Goal: Information Seeking & Learning: Check status

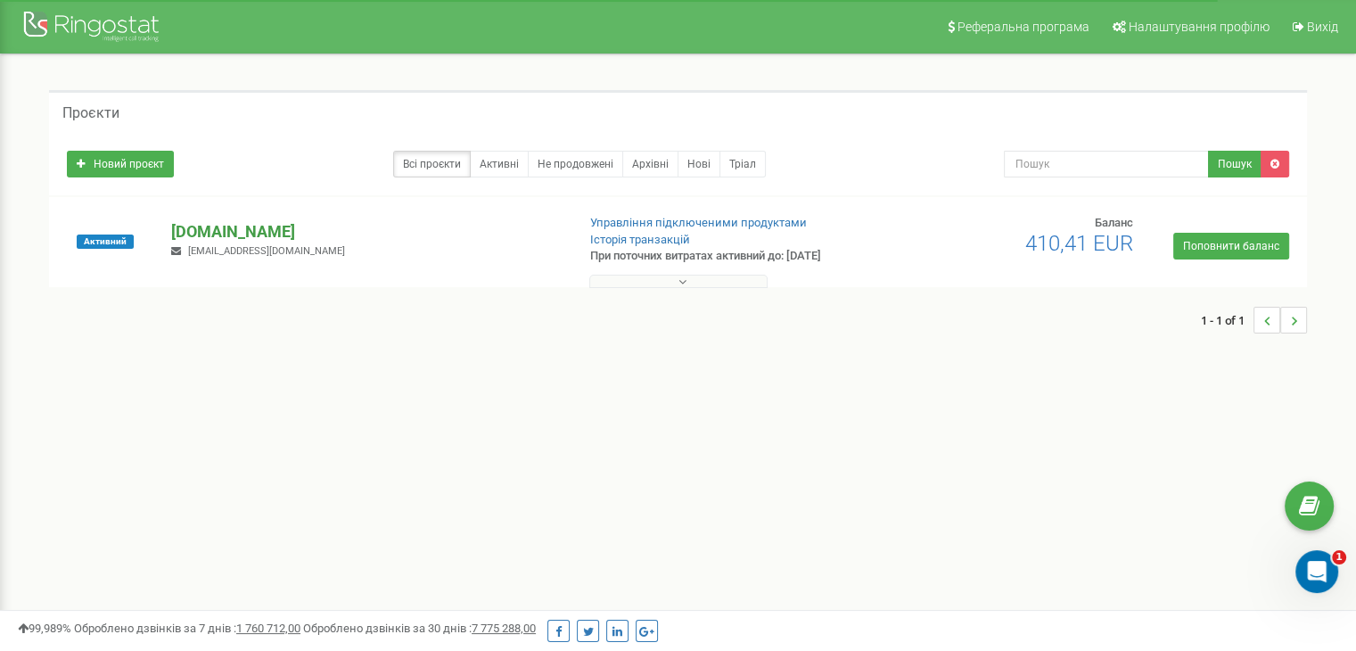
click at [210, 226] on p "[DOMAIN_NAME]" at bounding box center [366, 231] width 390 height 23
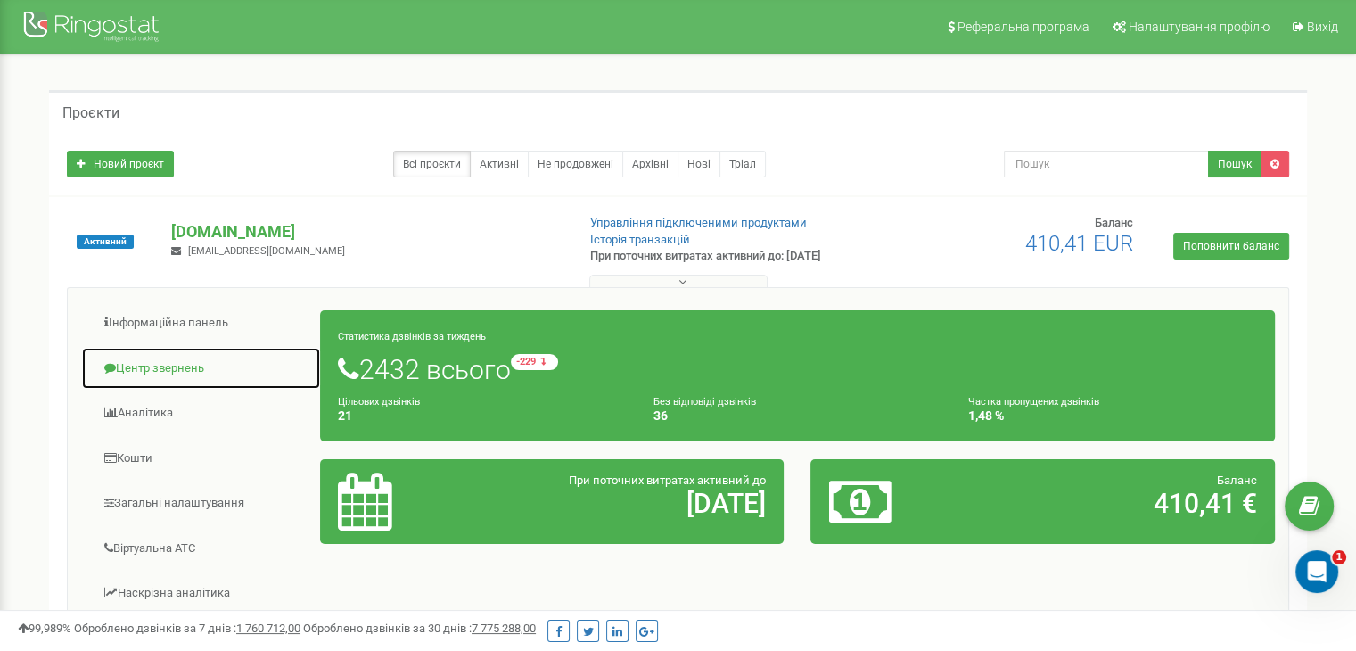
click at [169, 357] on link "Центр звернень" at bounding box center [201, 369] width 240 height 44
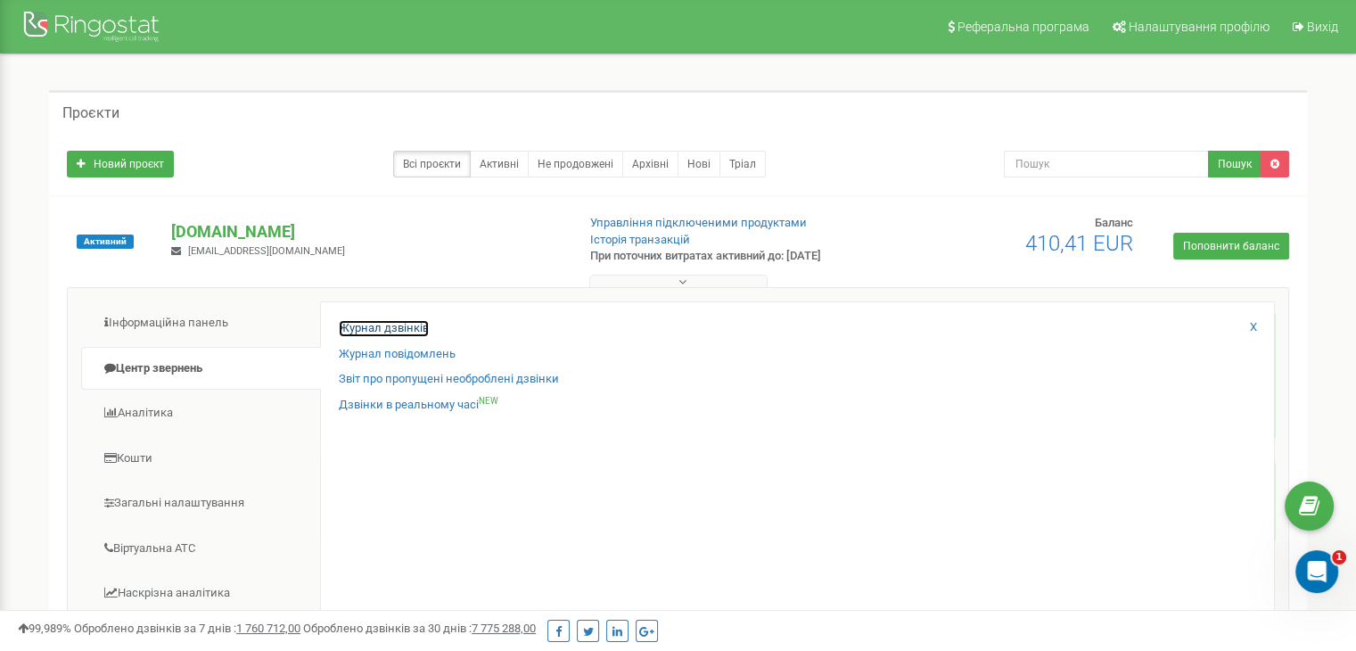
click at [348, 329] on link "Журнал дзвінків" at bounding box center [384, 328] width 90 height 17
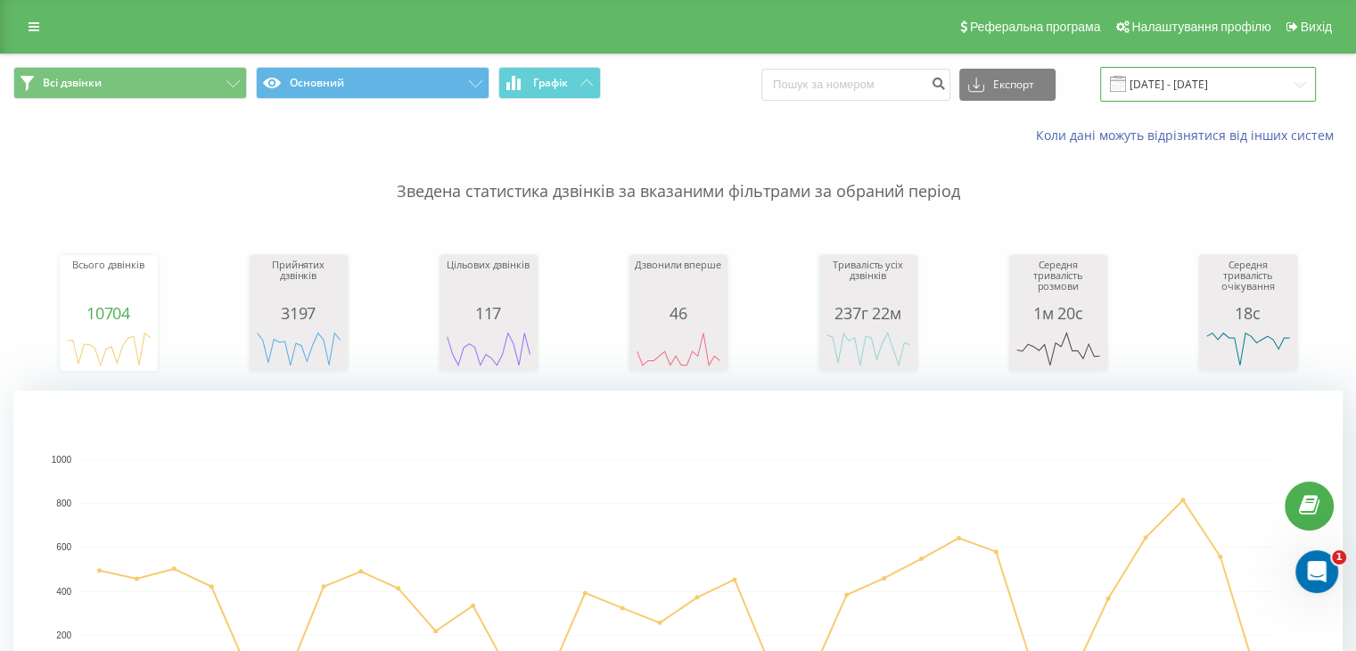
click at [1245, 75] on input "22.07.2025 - 22.08.2025" at bounding box center [1208, 84] width 216 height 35
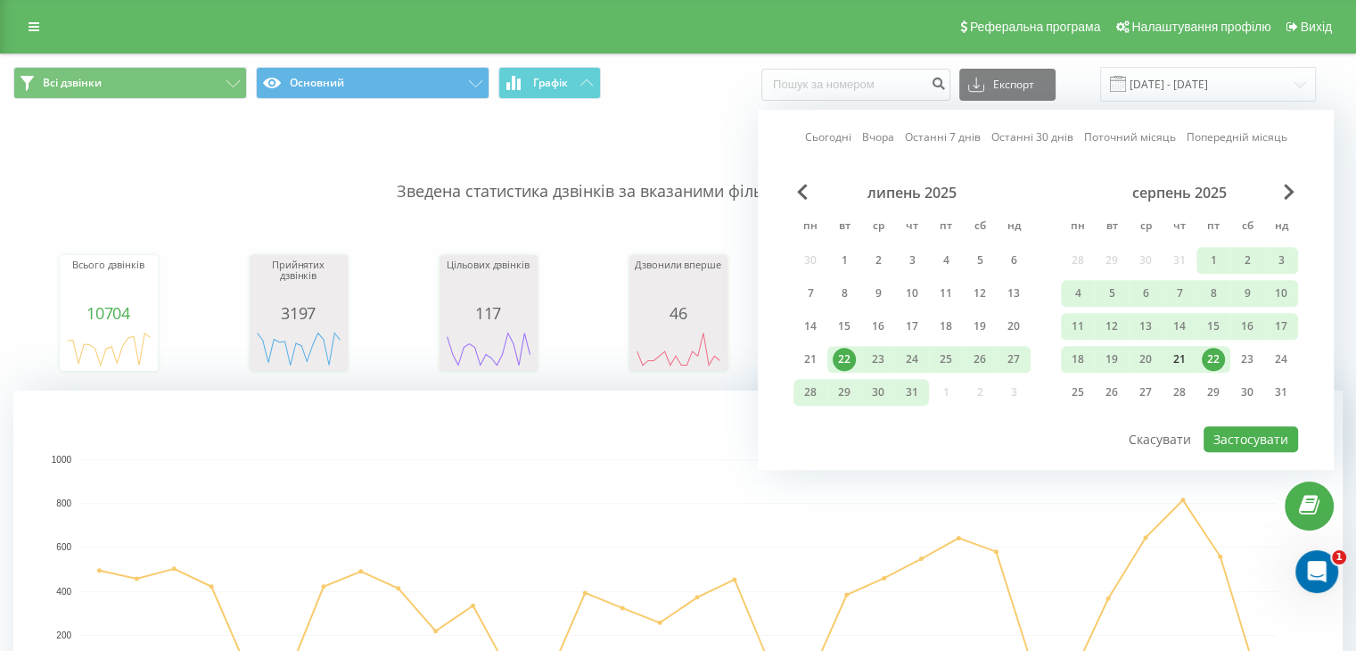
click at [1175, 354] on div "21" at bounding box center [1179, 359] width 23 height 23
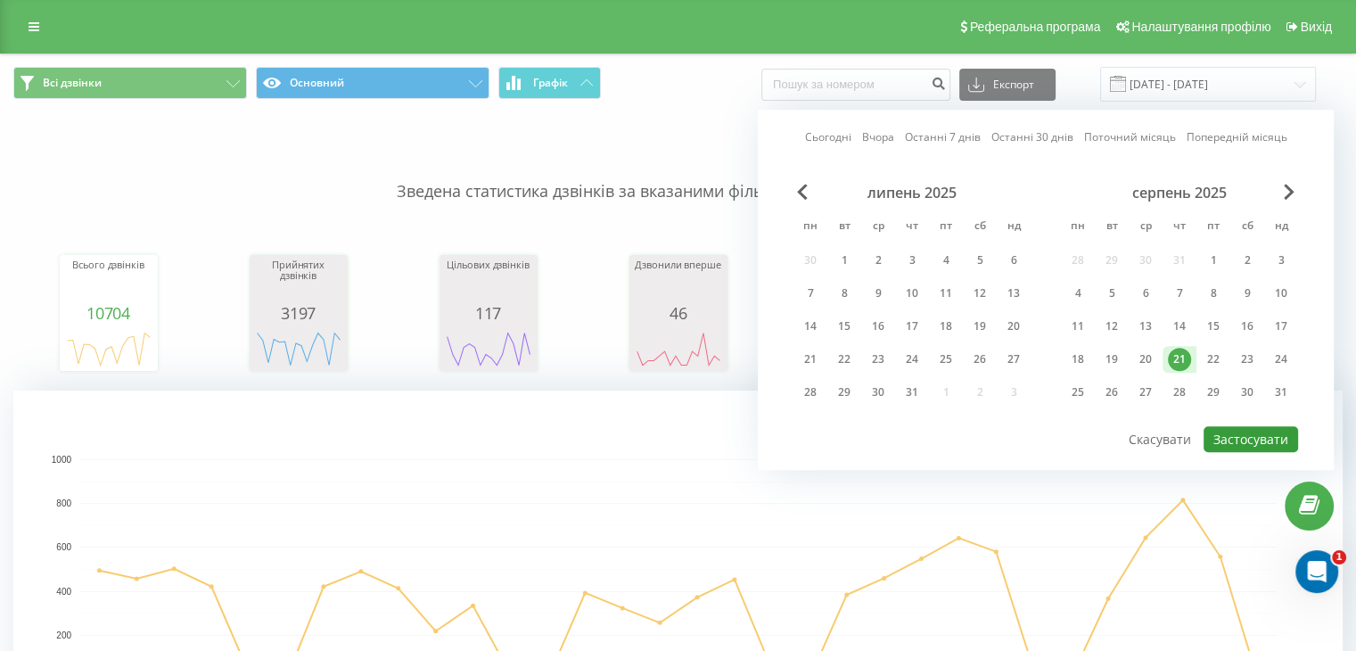
click at [1274, 439] on button "Застосувати" at bounding box center [1251, 439] width 94 height 26
type input "21.08.2025 - 21.08.2025"
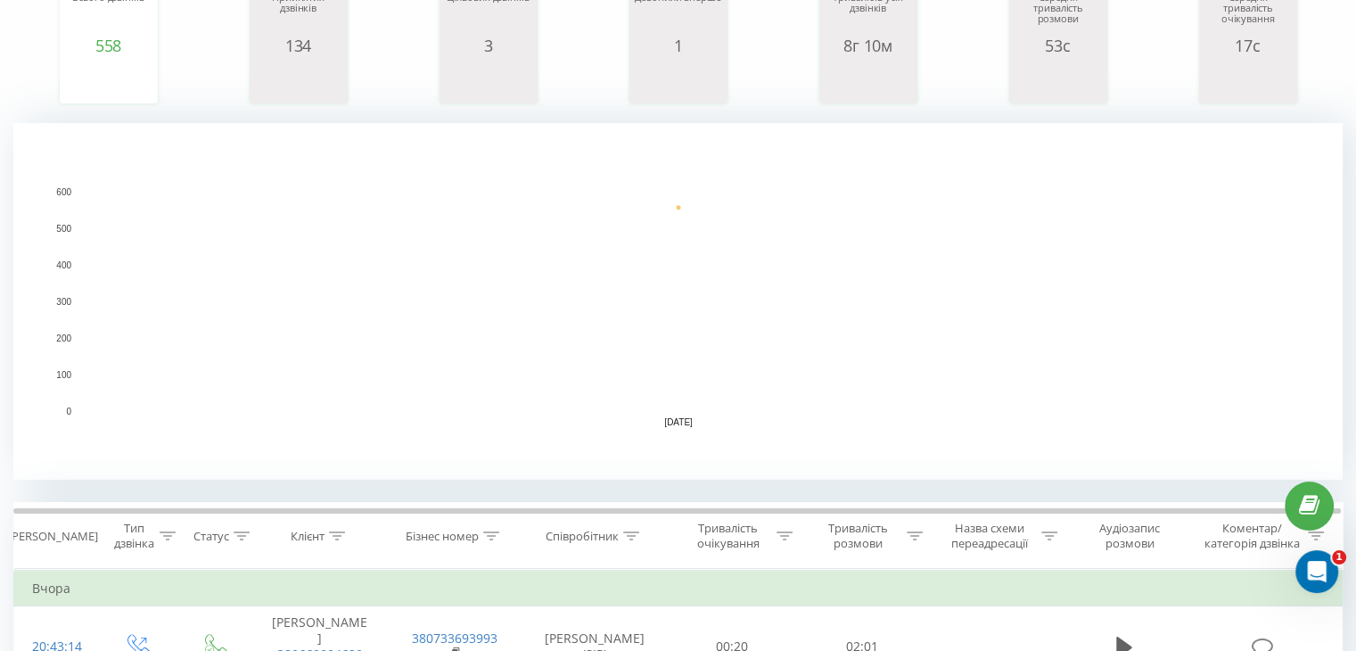
scroll to position [446, 0]
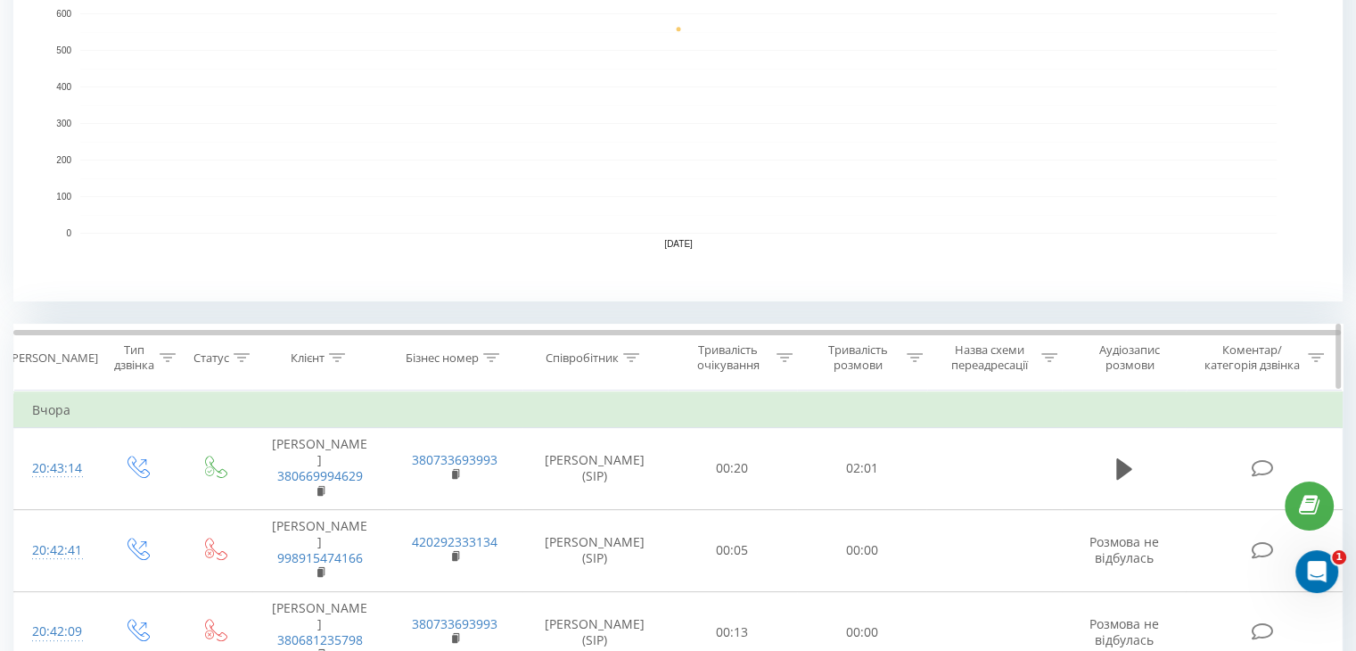
click at [636, 353] on icon at bounding box center [631, 357] width 16 height 9
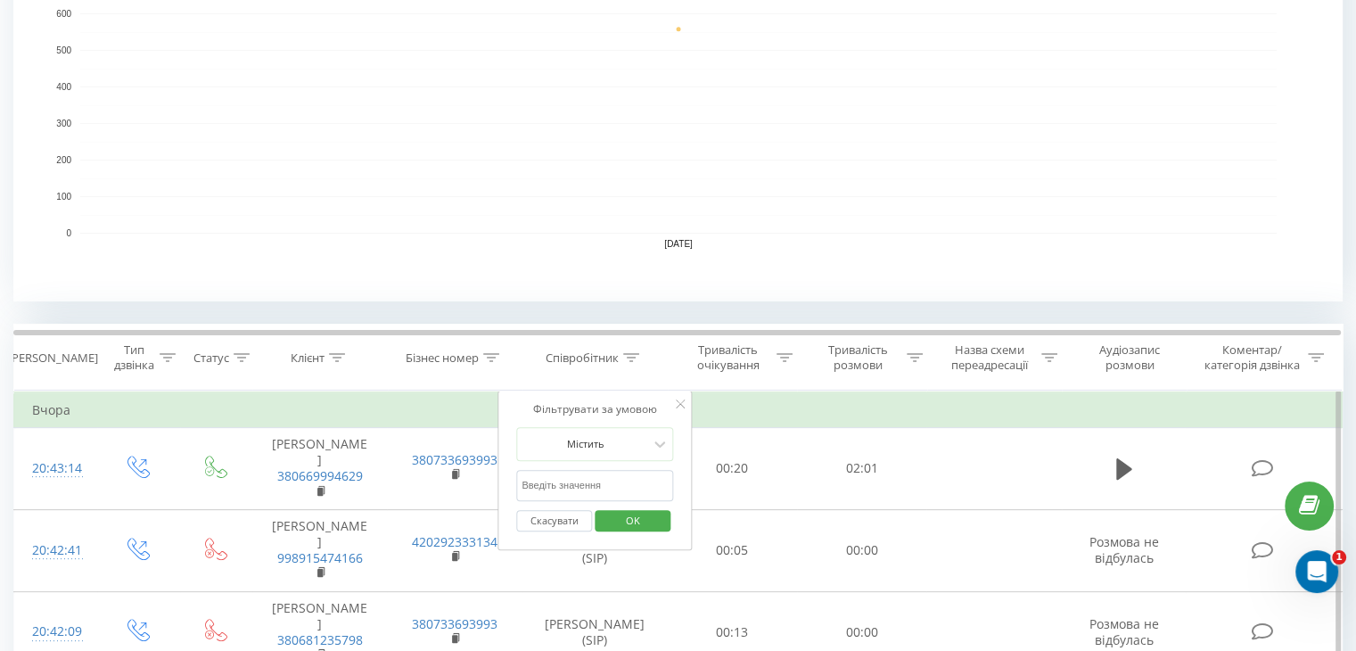
click at [620, 475] on input "text" at bounding box center [594, 485] width 157 height 31
type input "Анна Ковалева"
click at [627, 518] on span "OK" at bounding box center [633, 520] width 50 height 28
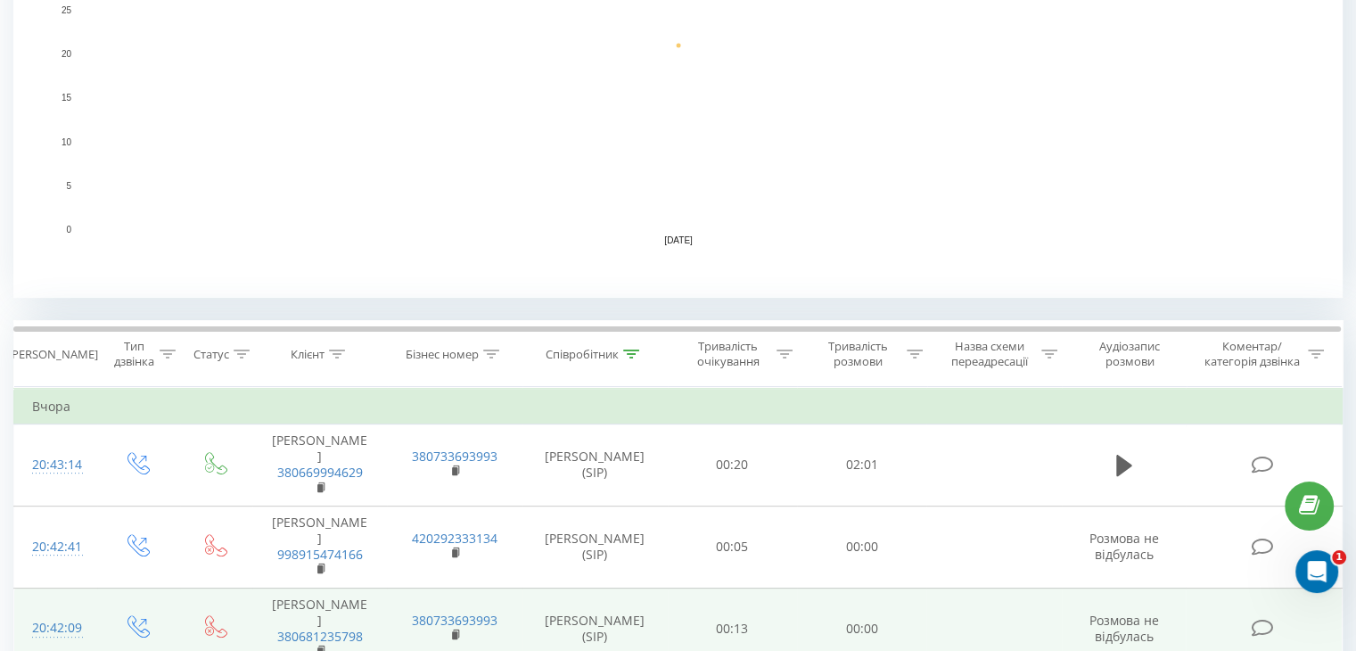
scroll to position [624, 0]
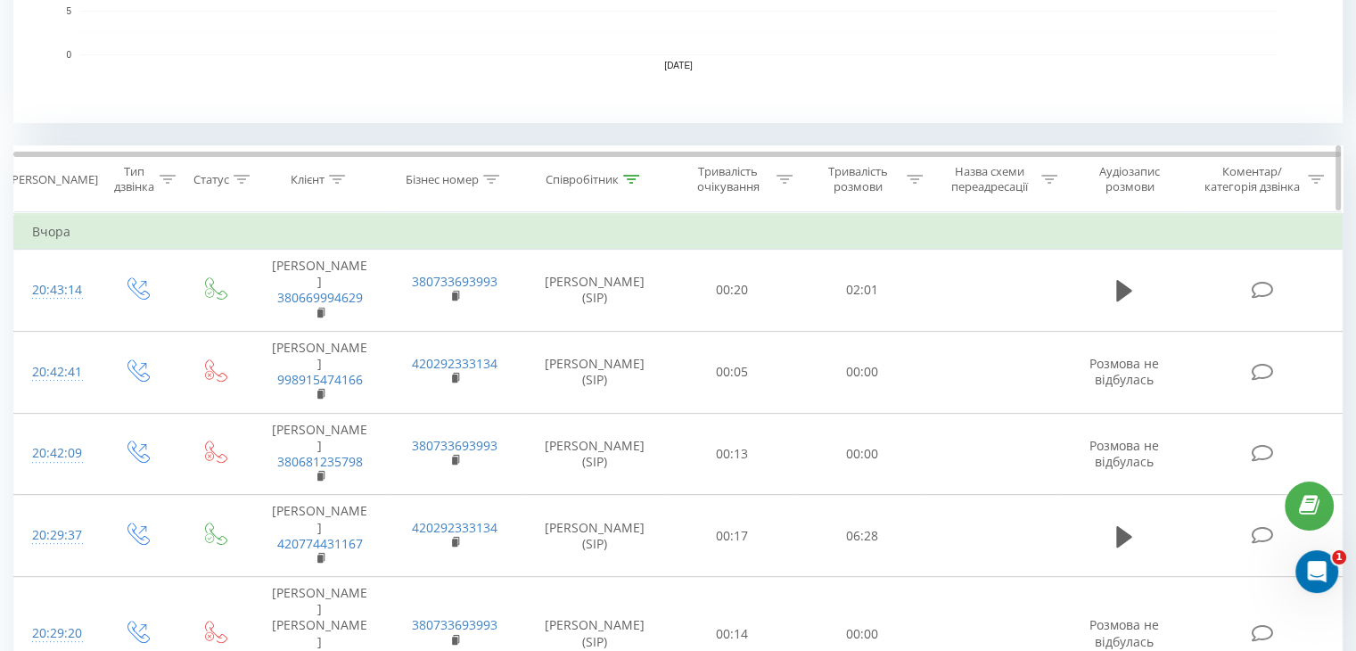
click at [908, 172] on div at bounding box center [915, 179] width 16 height 15
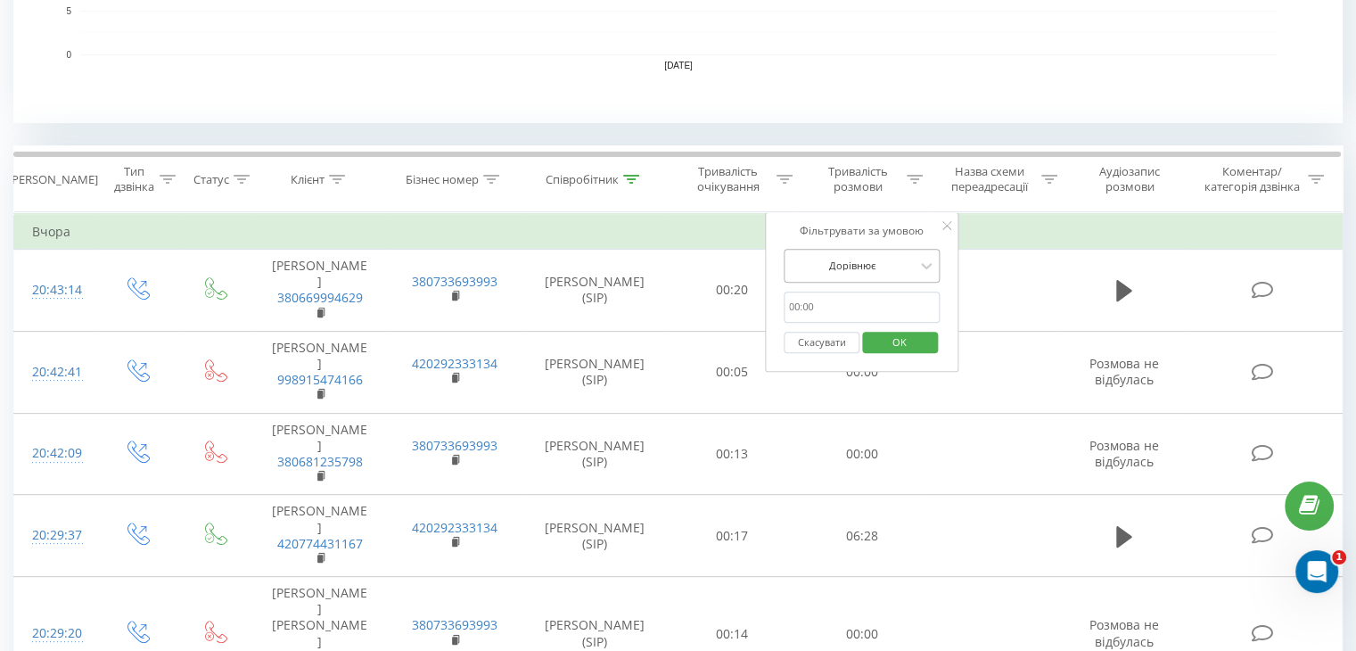
click at [900, 249] on div "Дорівнює" at bounding box center [862, 266] width 157 height 34
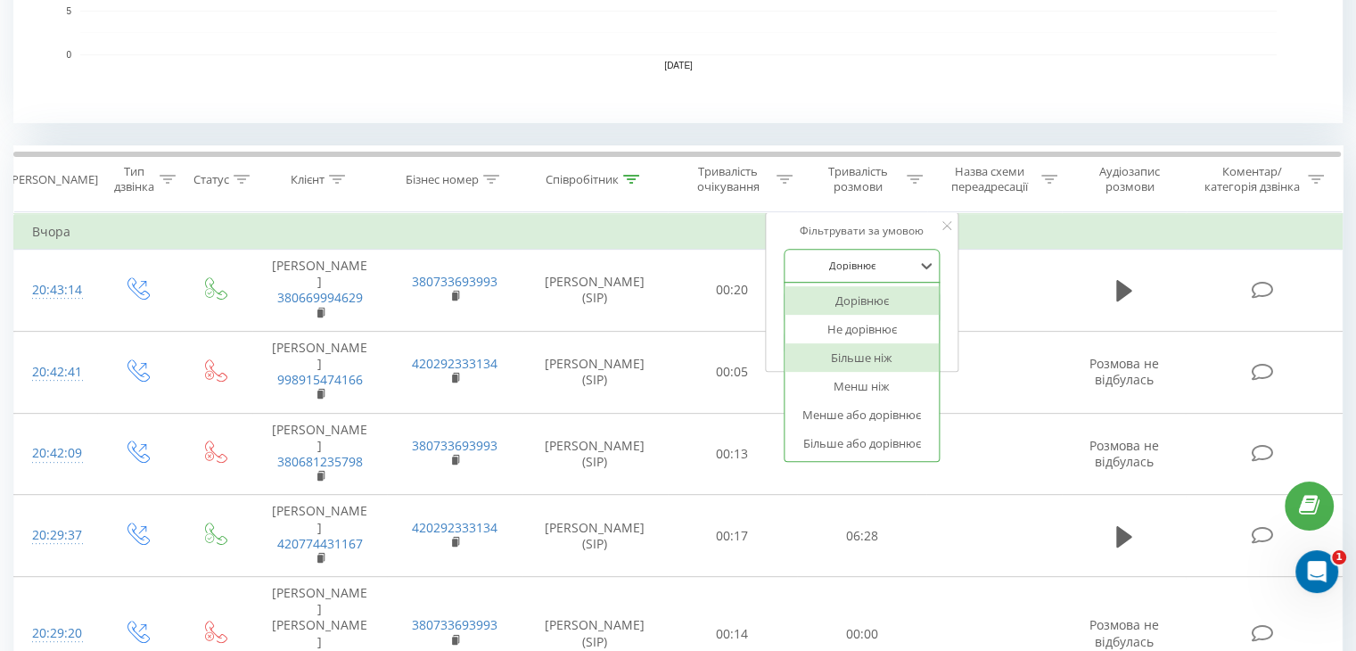
click at [867, 363] on div "Більше ніж" at bounding box center [862, 357] width 155 height 29
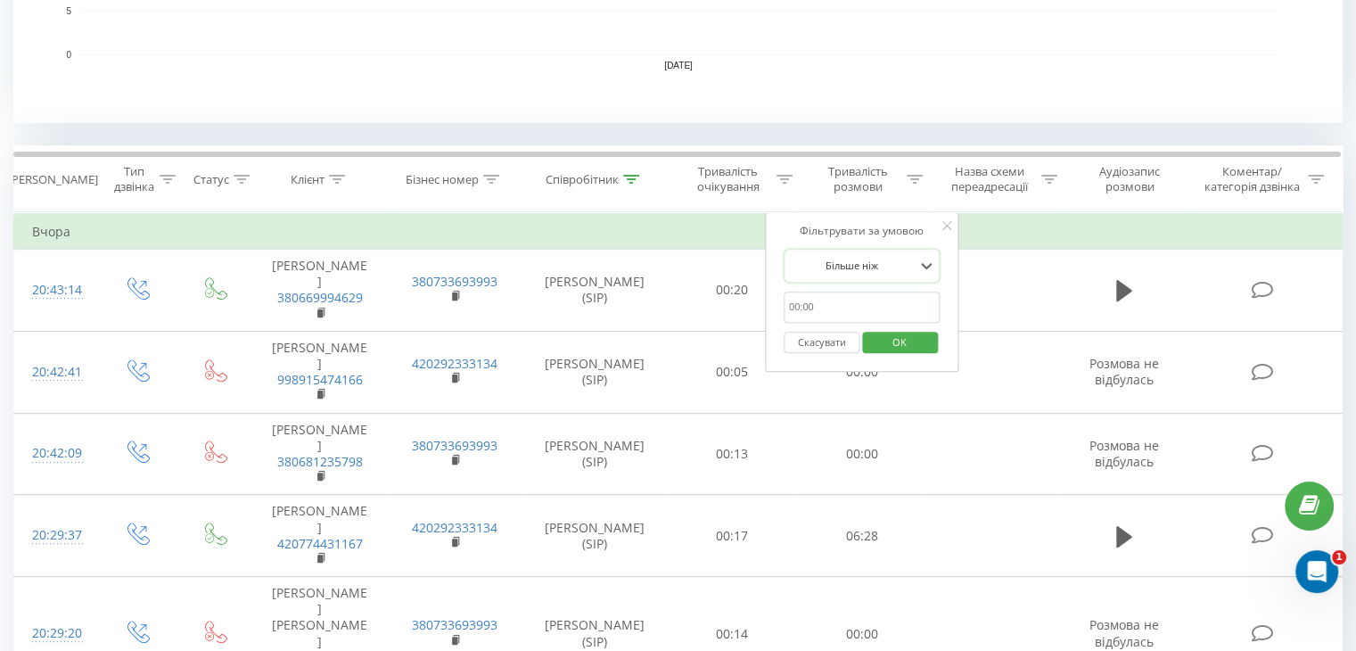
click at [856, 284] on form "option Більше ніж, selected. Більше ніж Скасувати OK" at bounding box center [862, 306] width 157 height 114
click at [856, 300] on input "text" at bounding box center [862, 307] width 157 height 31
type input "29"
click at [895, 336] on span "OK" at bounding box center [900, 342] width 50 height 28
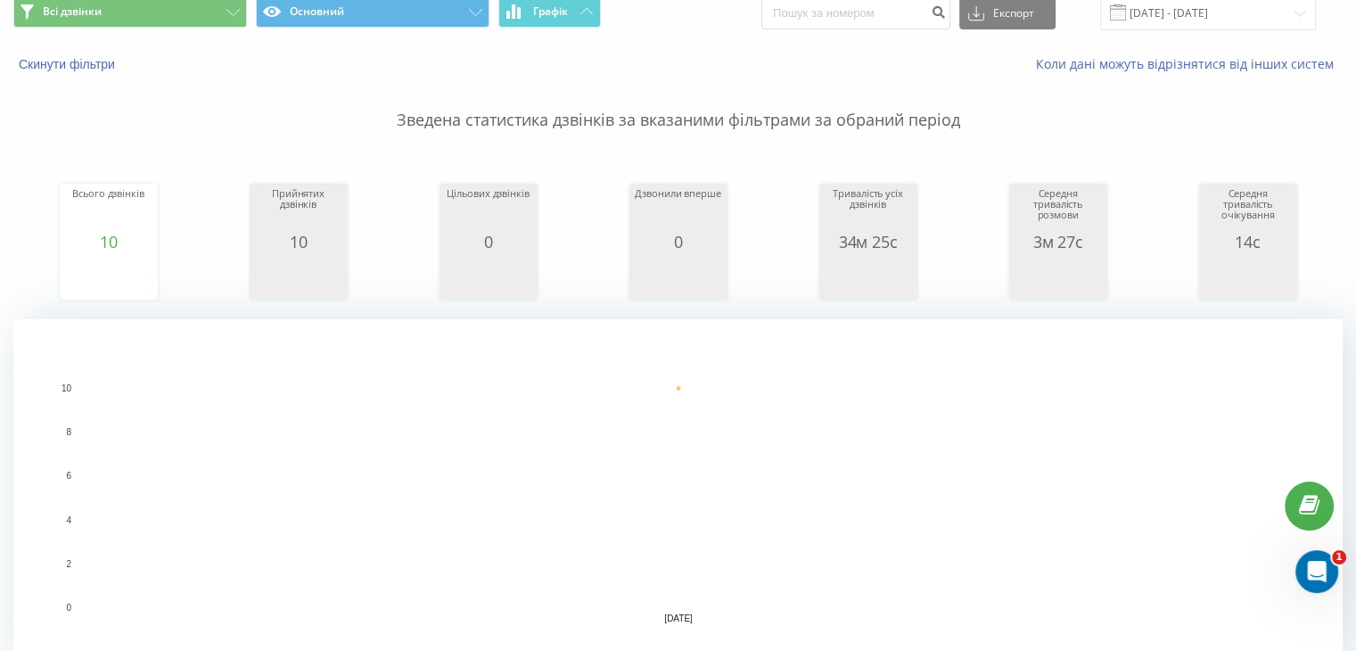
scroll to position [517, 0]
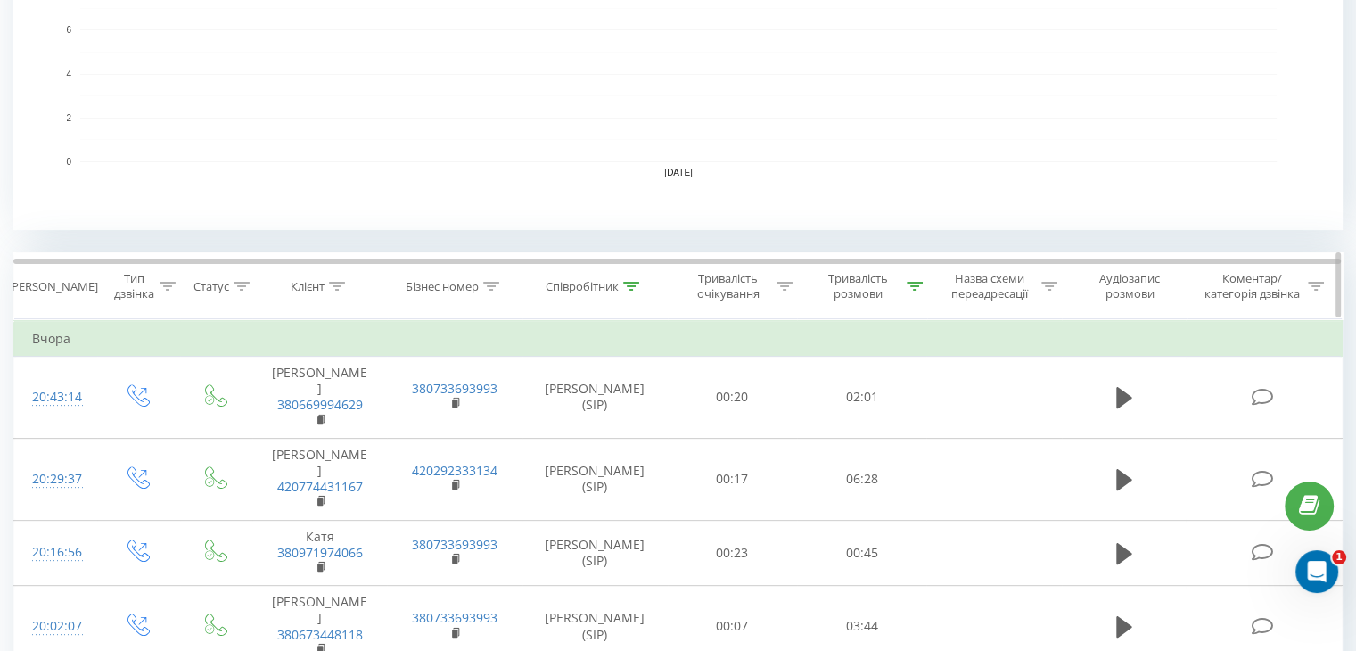
click at [631, 282] on icon at bounding box center [631, 286] width 16 height 9
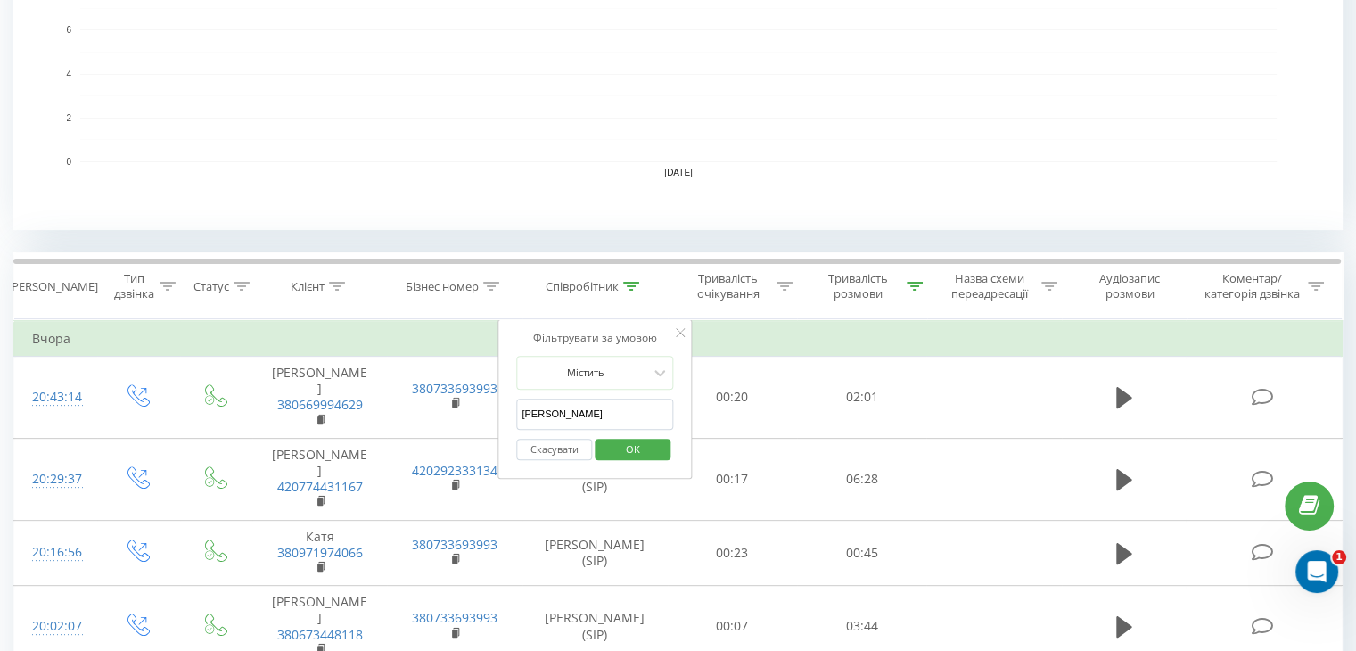
click at [620, 420] on input "Анна Ковалева" at bounding box center [594, 413] width 157 height 31
type input "Кристина Кривая (SIP)"
click at [618, 451] on span "OK" at bounding box center [633, 449] width 50 height 28
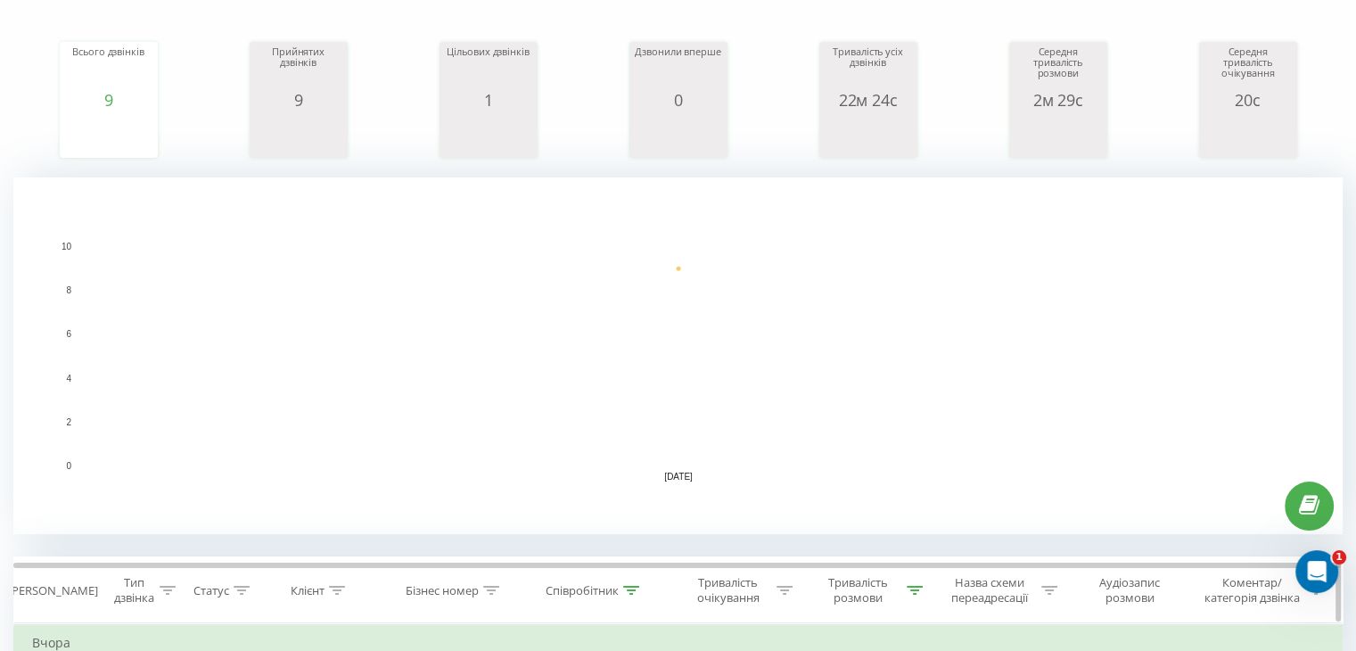
scroll to position [357, 0]
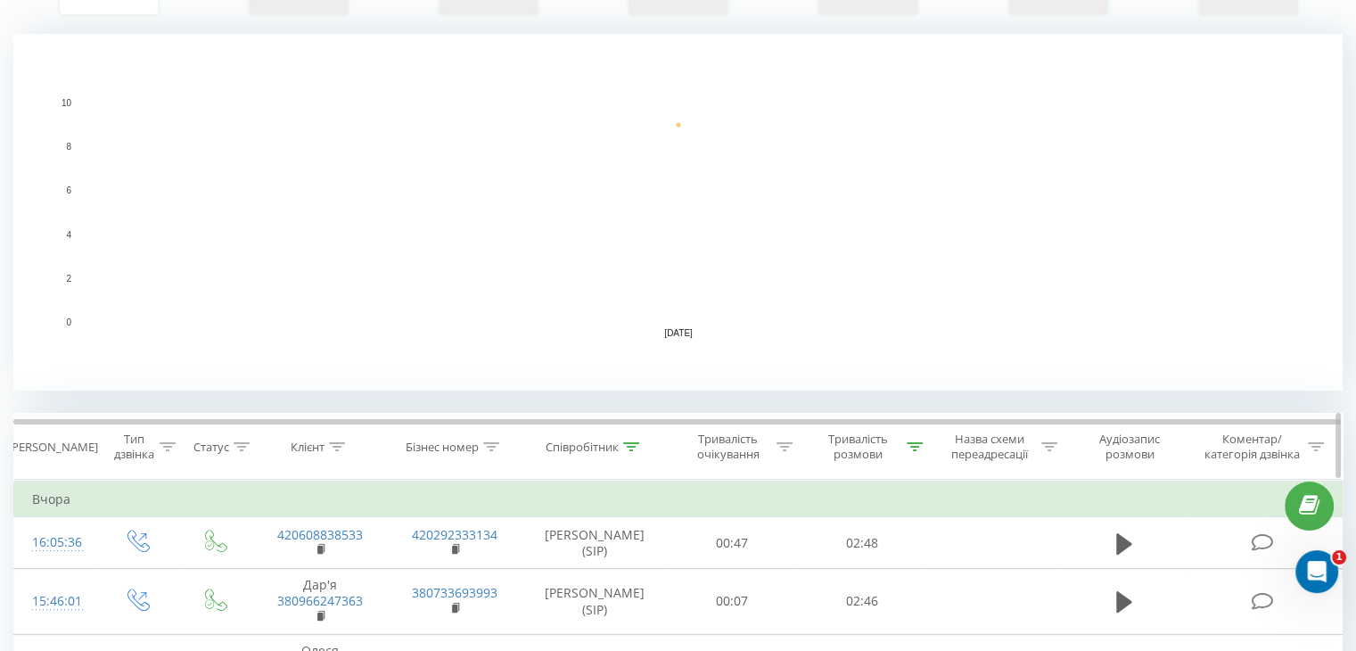
click at [916, 446] on icon at bounding box center [915, 446] width 16 height 9
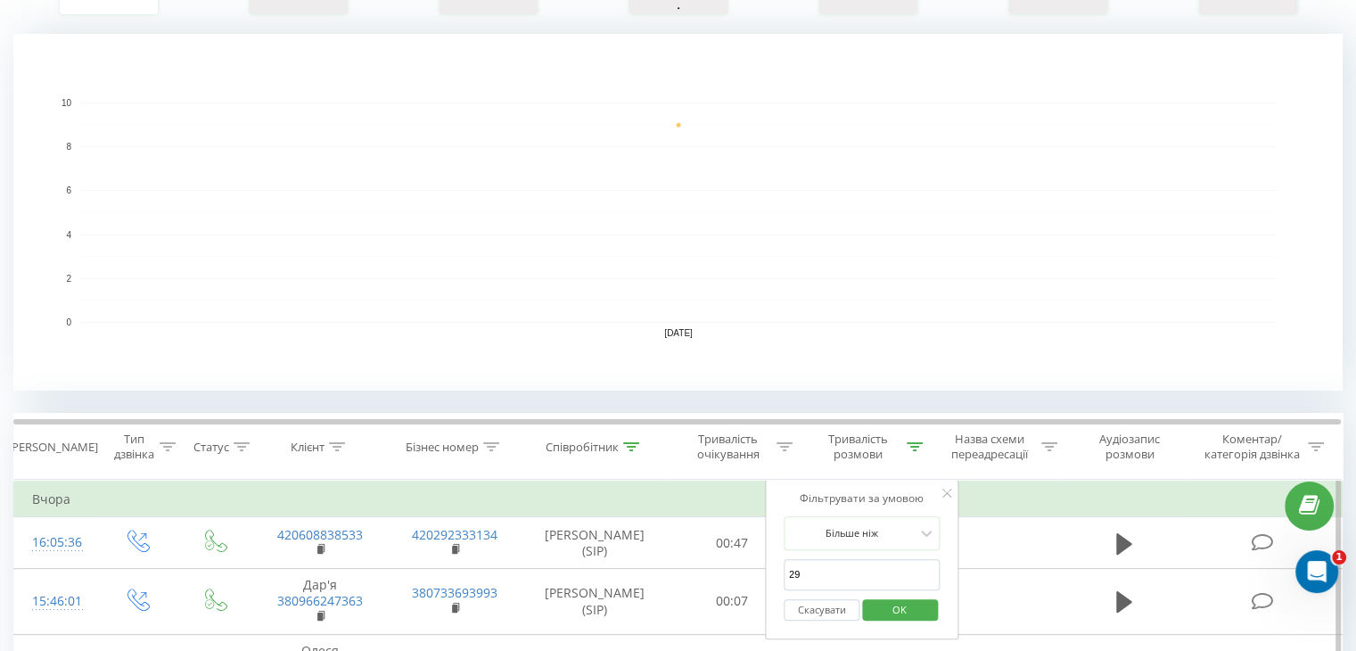
click at [868, 570] on input "29" at bounding box center [862, 574] width 157 height 31
click at [920, 611] on span "OK" at bounding box center [900, 610] width 50 height 28
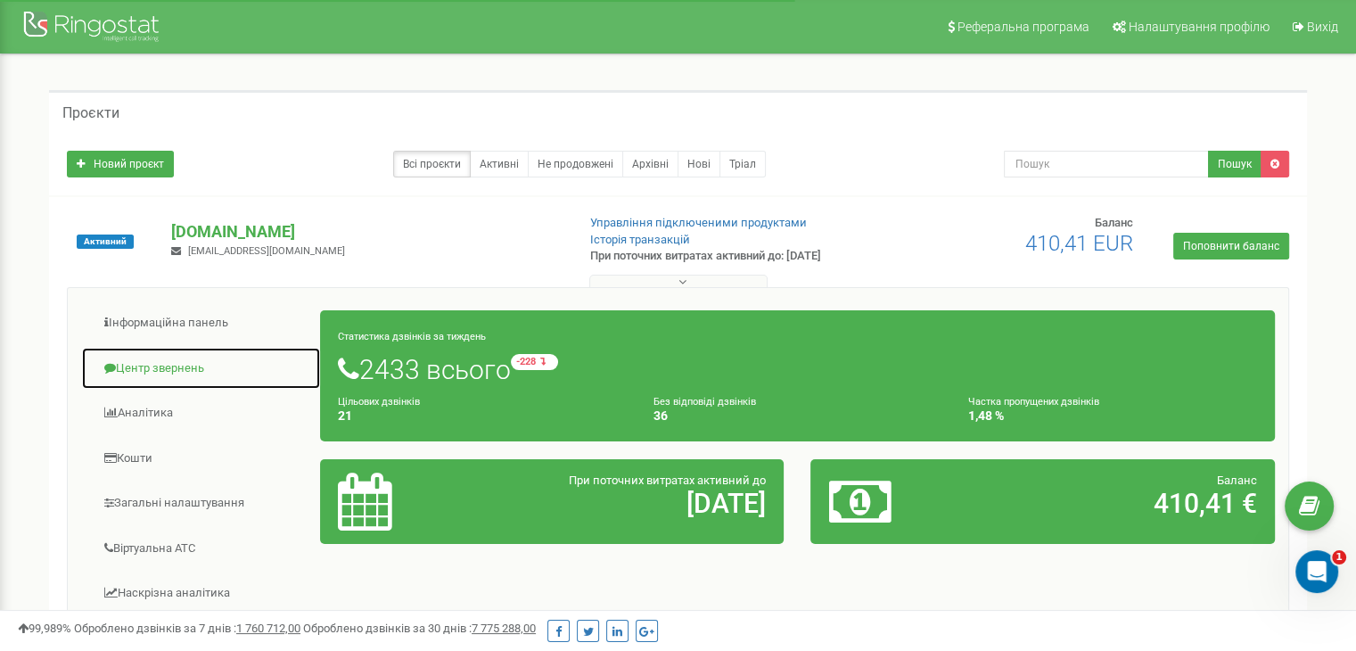
click at [144, 365] on link "Центр звернень" at bounding box center [201, 369] width 240 height 44
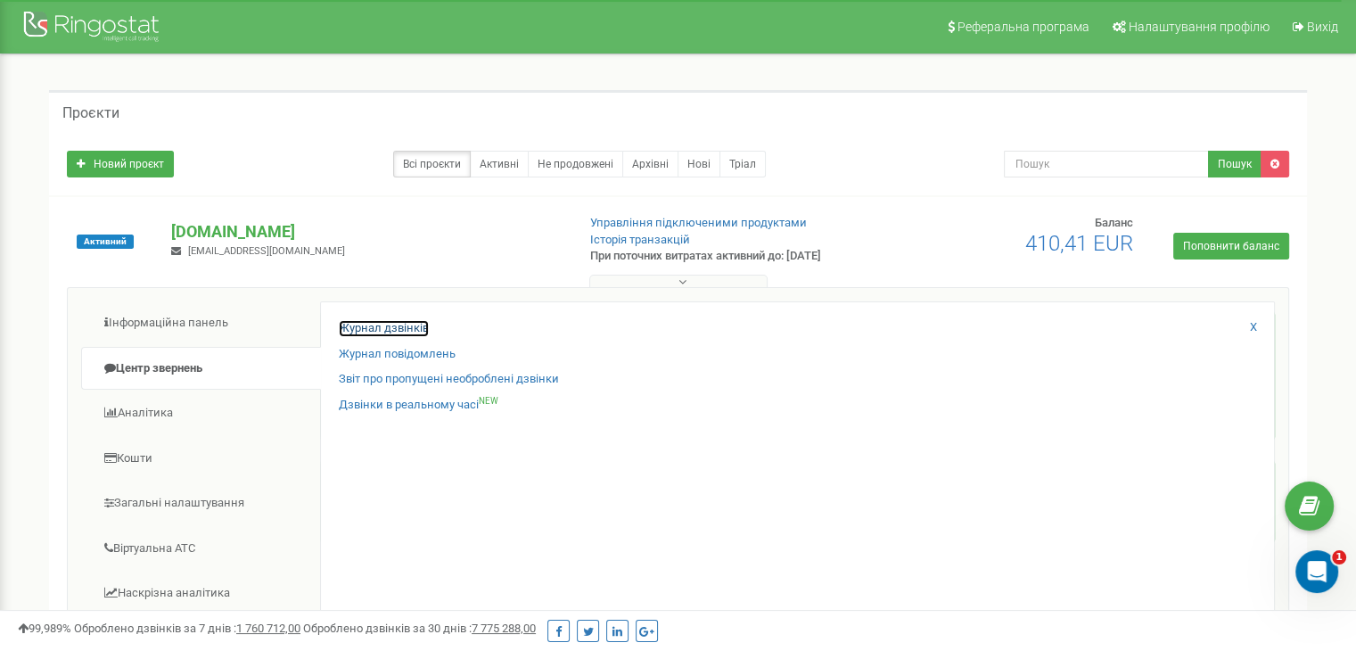
click at [407, 331] on link "Журнал дзвінків" at bounding box center [384, 328] width 90 height 17
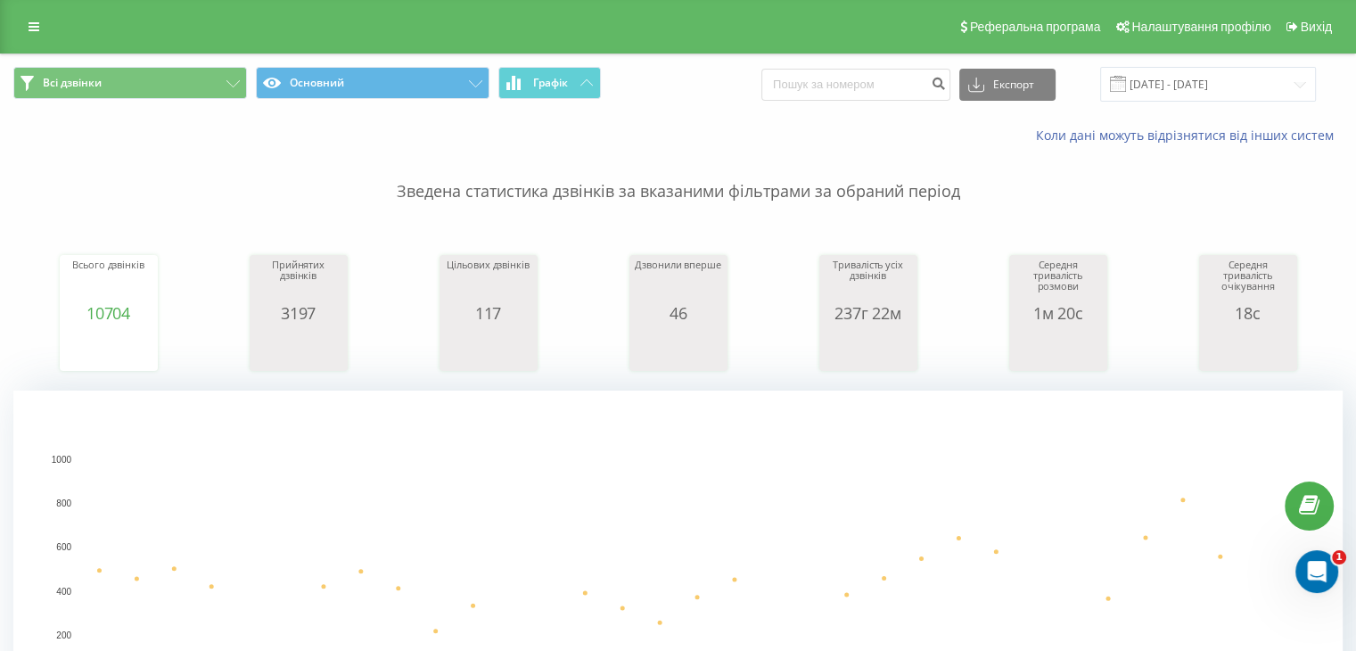
click at [1195, 64] on div "Всі дзвінки Основний Графік Експорт .csv .xls .xlsx 22.07.2025 - 22.08.2025" at bounding box center [678, 84] width 1354 height 60
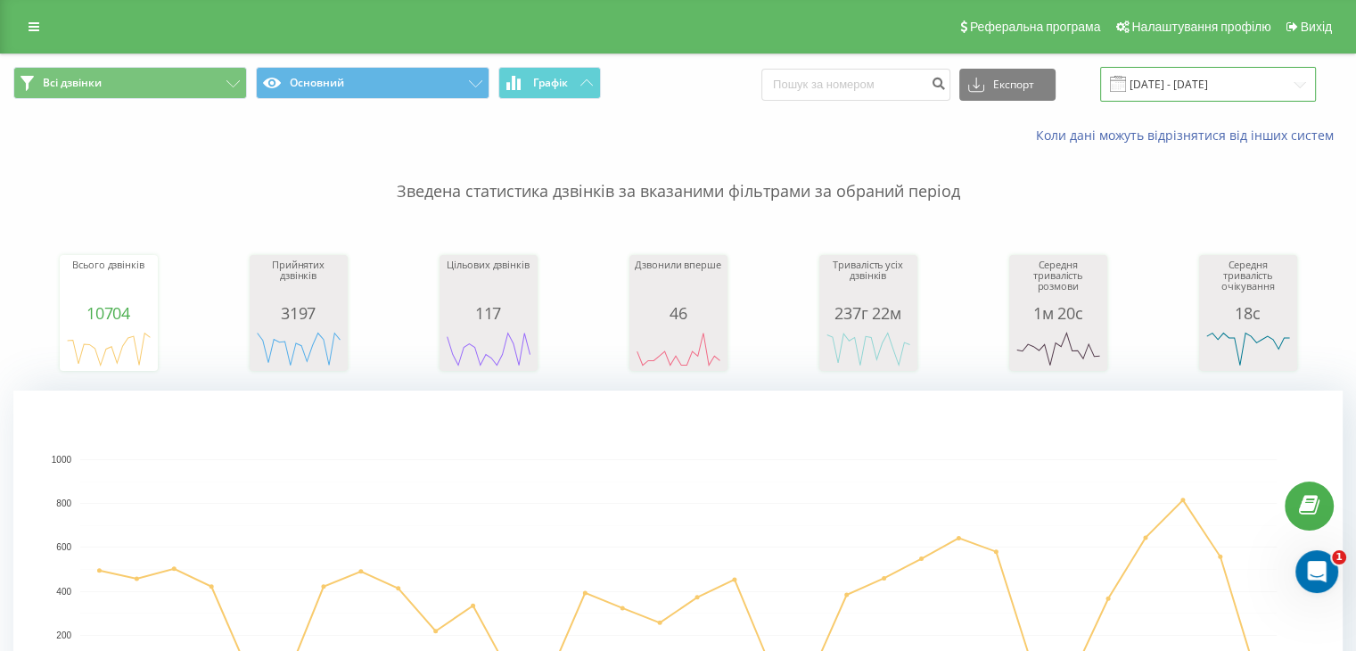
click at [1194, 78] on input "22.07.2025 - 22.08.2025" at bounding box center [1208, 84] width 216 height 35
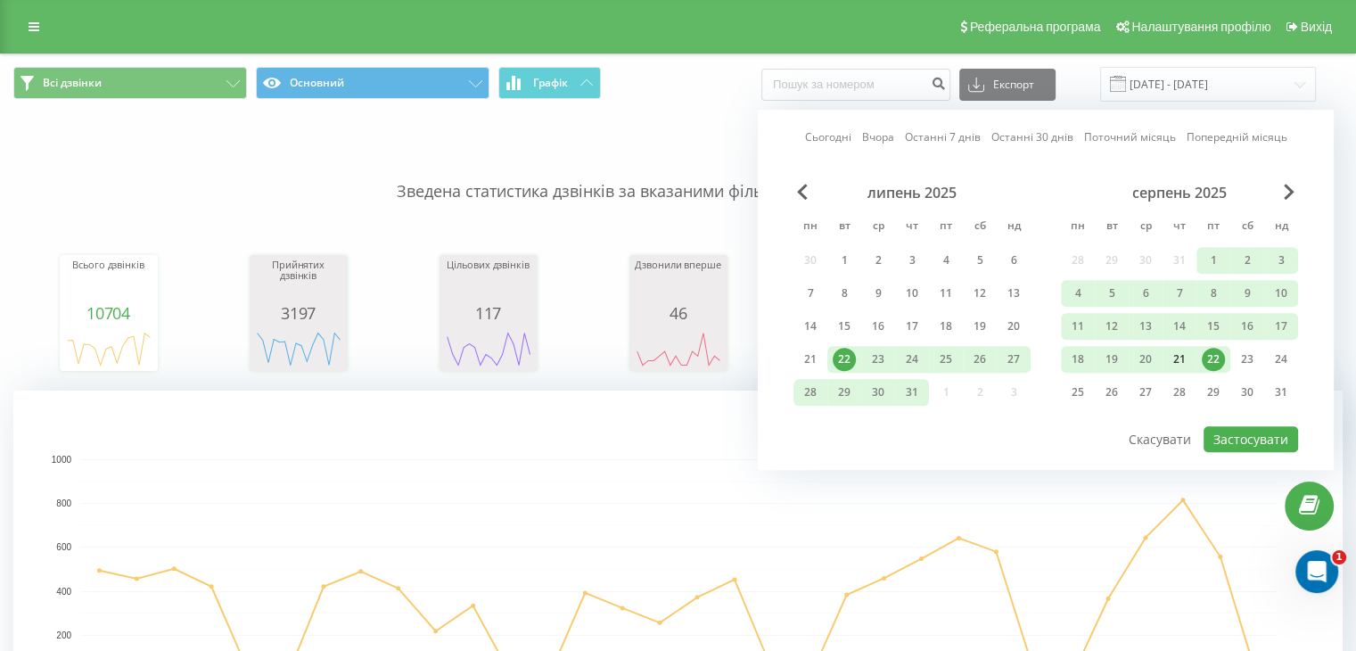
click at [1178, 357] on div "21" at bounding box center [1179, 359] width 23 height 23
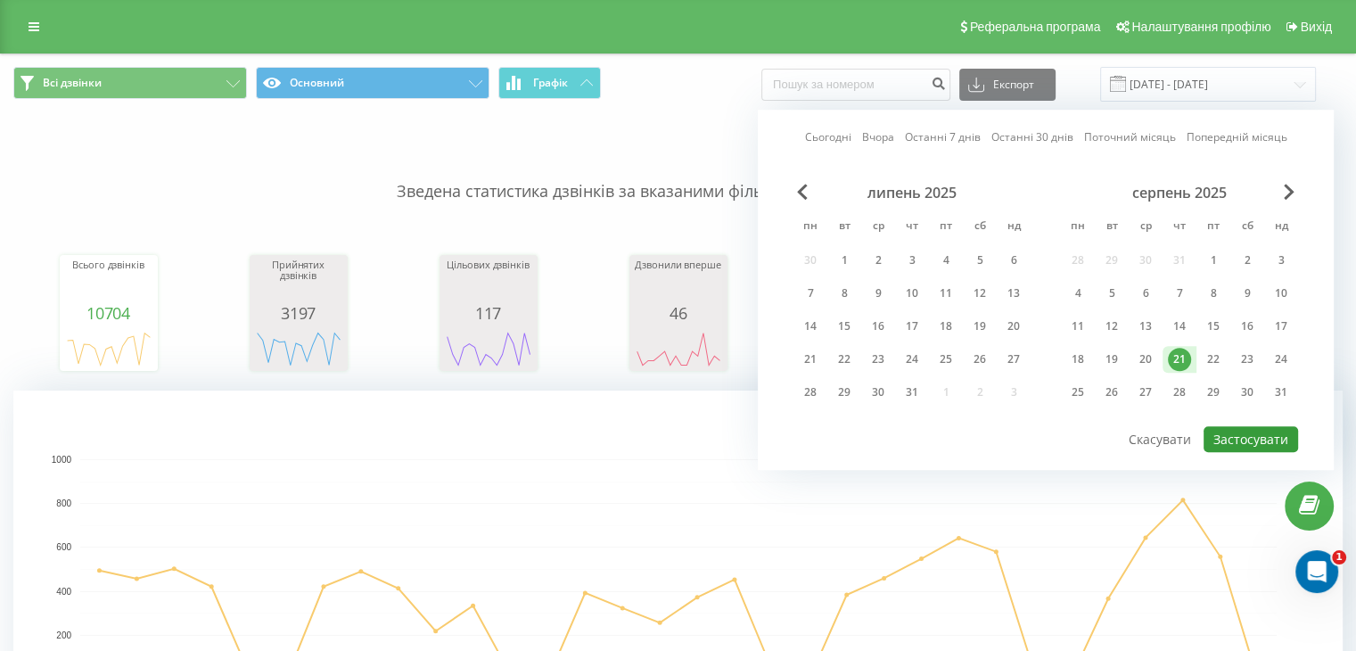
click at [1243, 431] on button "Застосувати" at bounding box center [1251, 439] width 94 height 26
type input "21.08.2025 - 21.08.2025"
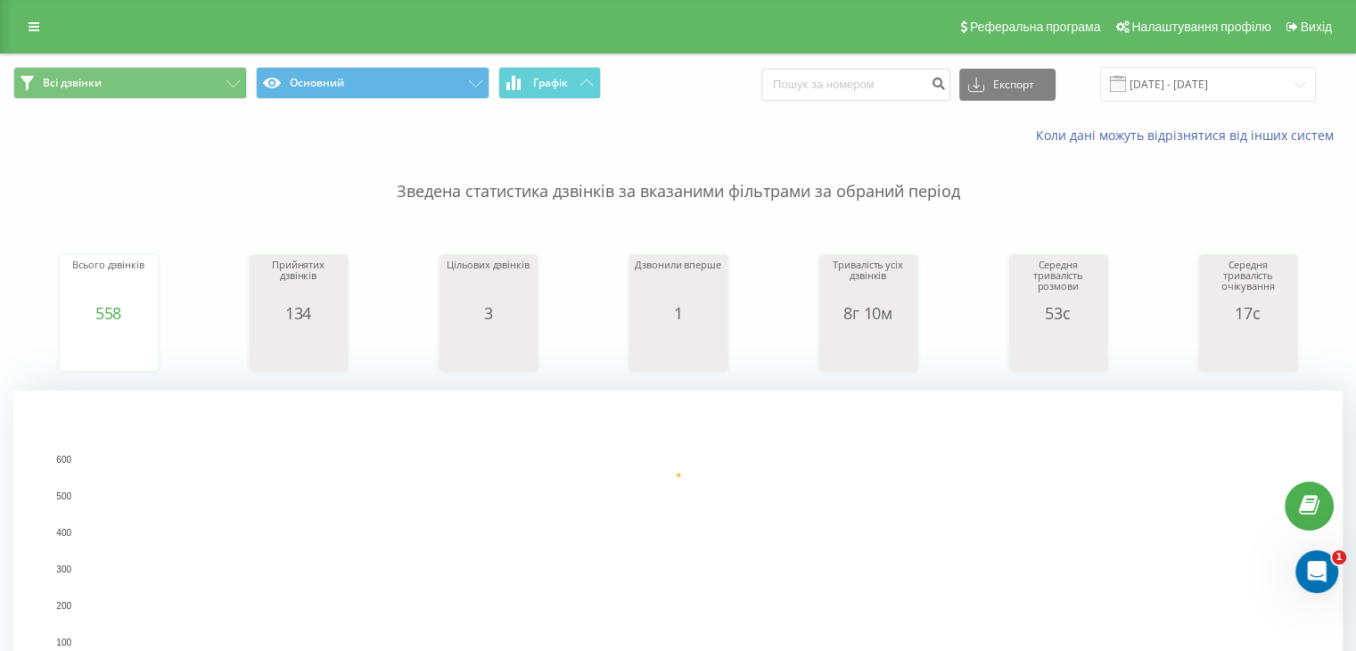
scroll to position [535, 0]
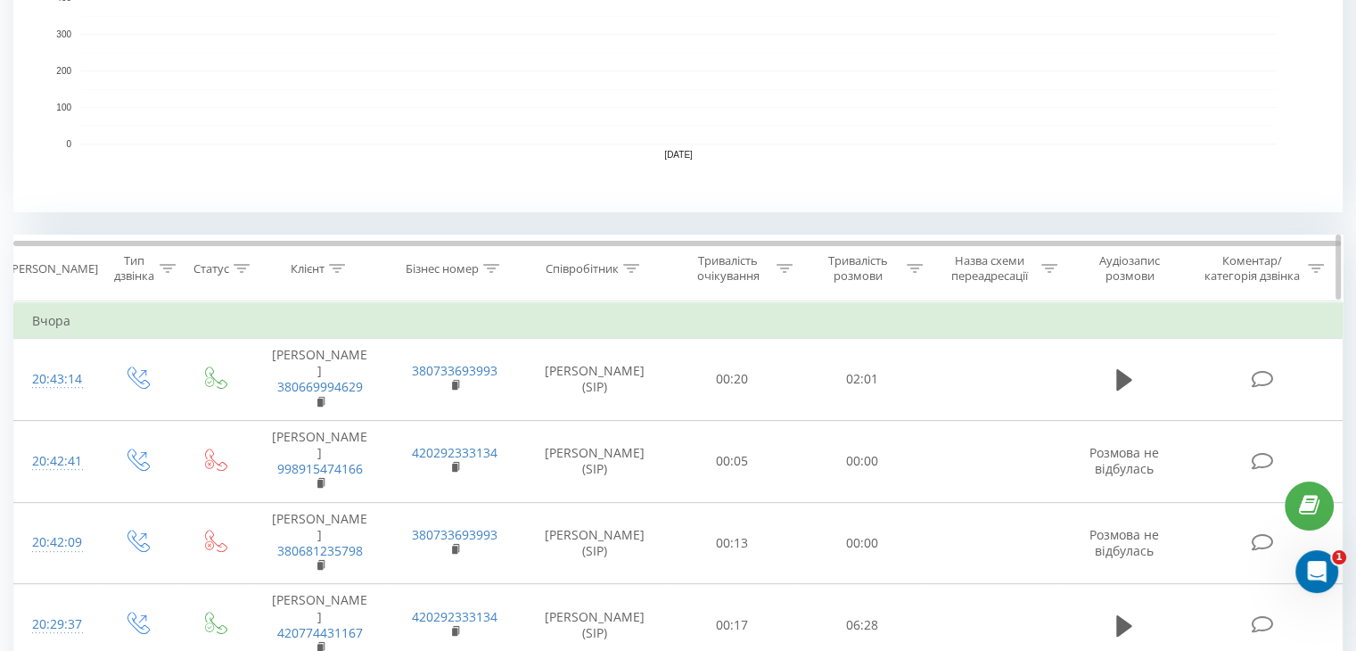
click at [635, 267] on icon at bounding box center [631, 268] width 16 height 9
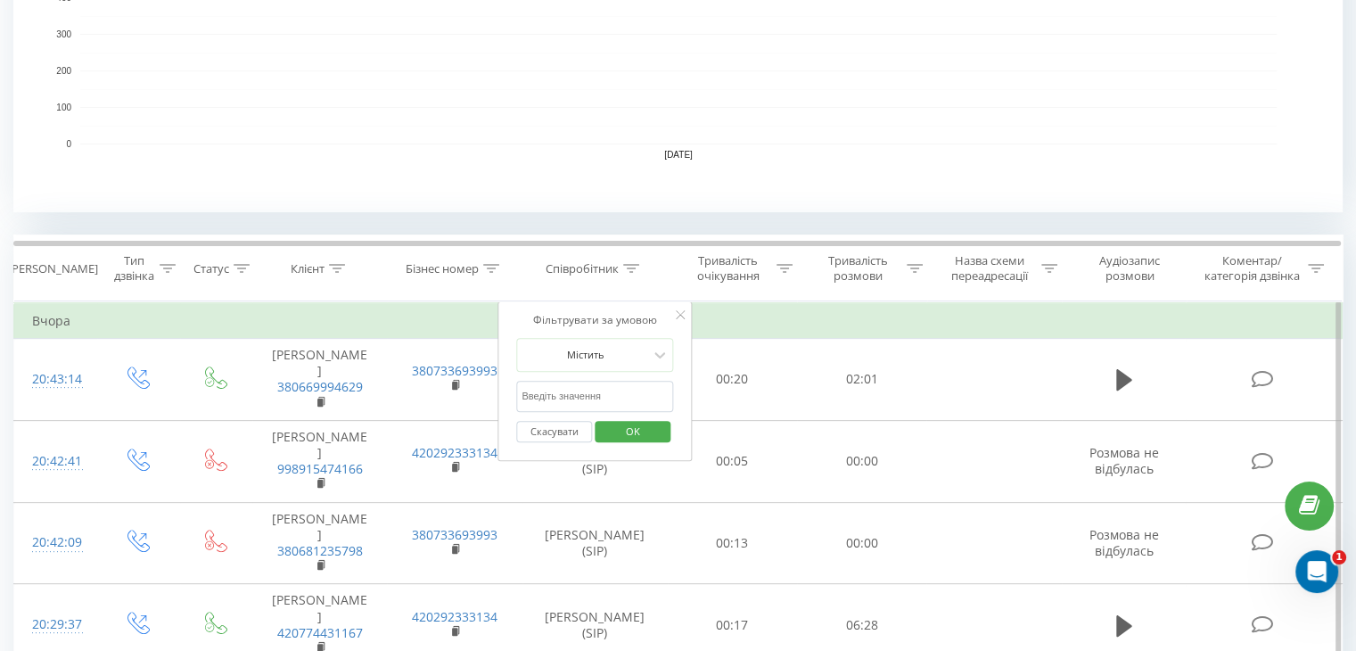
click at [606, 404] on input "text" at bounding box center [594, 396] width 157 height 31
click at [603, 389] on input "text" at bounding box center [594, 396] width 157 height 31
type input "Ирина Ляскович"
click at [629, 429] on span "OK" at bounding box center [633, 431] width 50 height 28
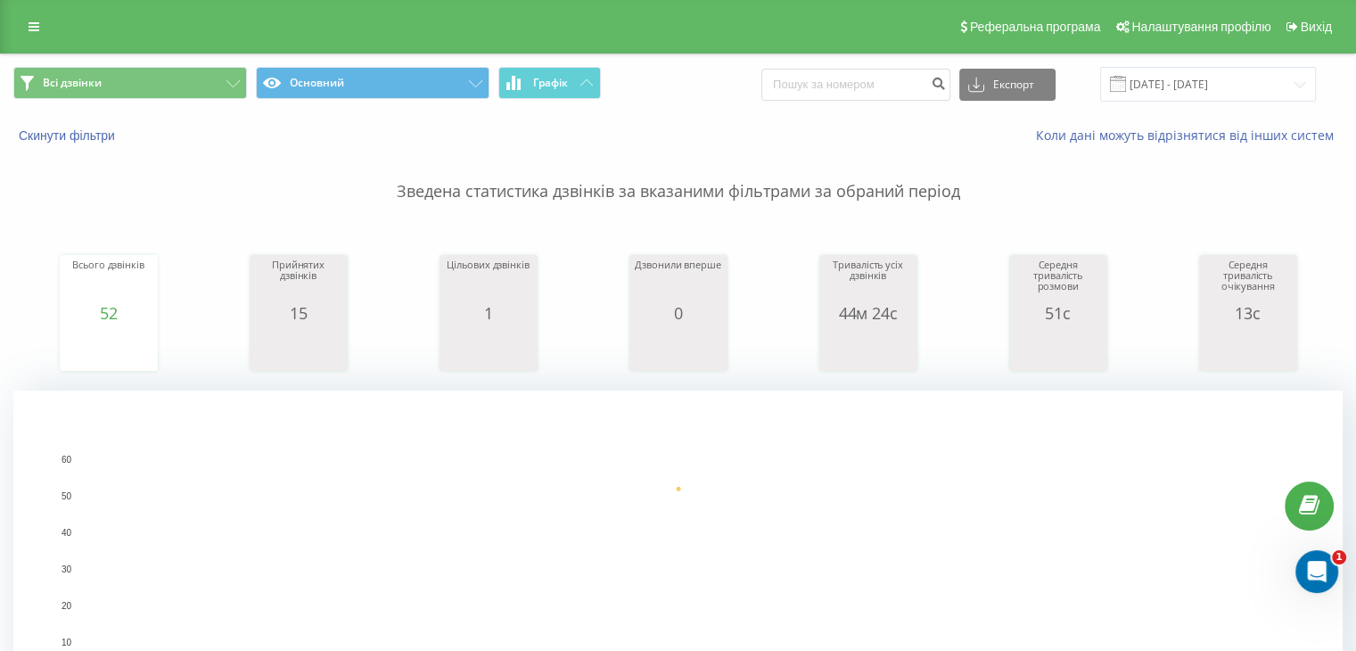
scroll to position [89, 0]
